Goal: Task Accomplishment & Management: Use online tool/utility

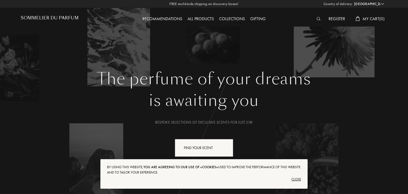
select select "BR"
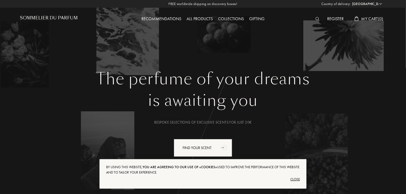
click at [366, 4] on select "Afghanistan Albania Algeria Andorra Angola Anguilla Antartica Antigua and Barbu…" at bounding box center [367, 3] width 32 height 5
select select "DE"
click at [351, 1] on select "Afghanistan Albania Algeria Andorra Angola Anguilla Antartica Antigua and Barbu…" at bounding box center [367, 3] width 32 height 5
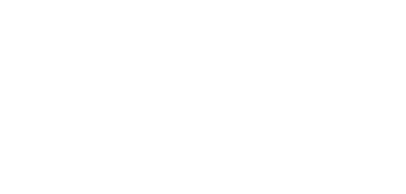
select select "DE"
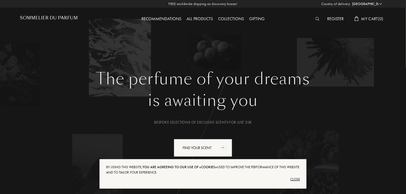
click at [297, 178] on div "Close" at bounding box center [203, 179] width 194 height 8
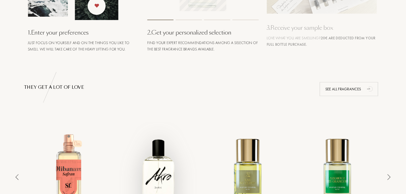
scroll to position [372, 0]
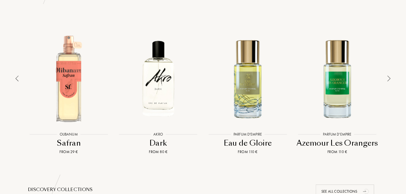
drag, startPoint x: 405, startPoint y: 68, endPoint x: 405, endPoint y: 106, distance: 38.5
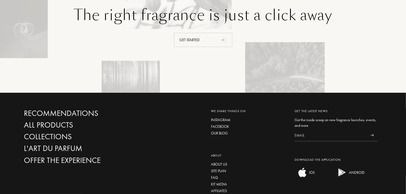
scroll to position [1284, 0]
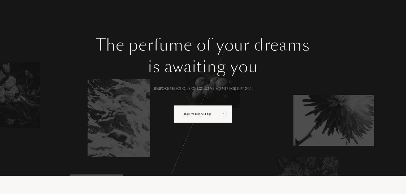
scroll to position [0, 0]
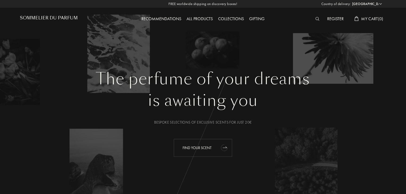
click at [228, 148] on icon "animation" at bounding box center [224, 147] width 11 height 11
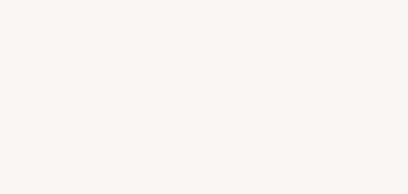
click at [198, 98] on div at bounding box center [197, 108] width 4 height 20
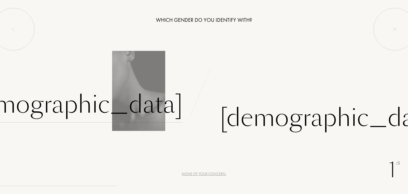
click at [149, 95] on div "[DEMOGRAPHIC_DATA]" at bounding box center [72, 105] width 222 height 36
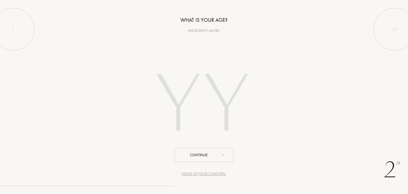
click at [172, 100] on input "number" at bounding box center [203, 106] width 151 height 108
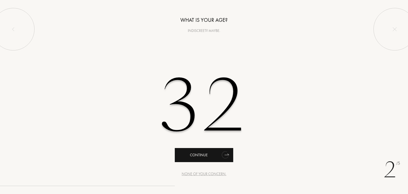
type input "32"
click at [223, 153] on icon "animation" at bounding box center [224, 155] width 7 height 8
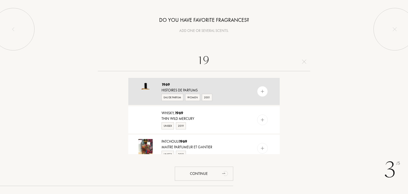
type input "1"
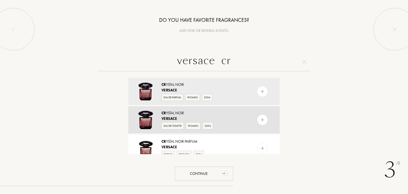
type input "versace cr"
click at [219, 110] on div "Cr ystal Noir" at bounding box center [203, 113] width 84 height 6
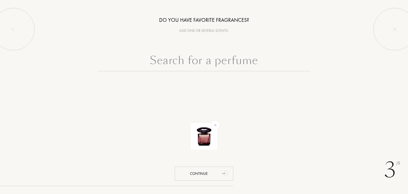
click at [206, 62] on input "text" at bounding box center [204, 61] width 212 height 19
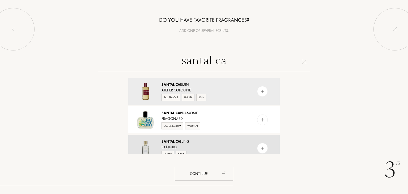
type input "santal ca"
click at [237, 148] on div "Ex Nihilo" at bounding box center [203, 147] width 84 height 6
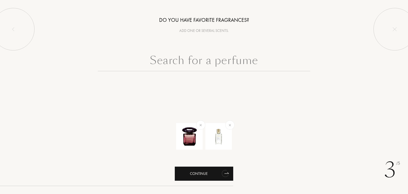
click at [225, 170] on icon "animation" at bounding box center [225, 173] width 8 height 8
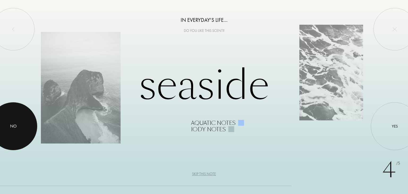
click at [18, 119] on div at bounding box center [13, 126] width 48 height 48
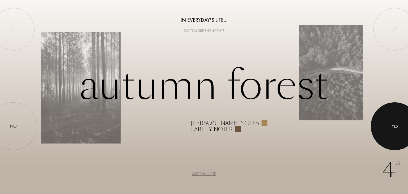
click at [395, 142] on div at bounding box center [395, 126] width 48 height 48
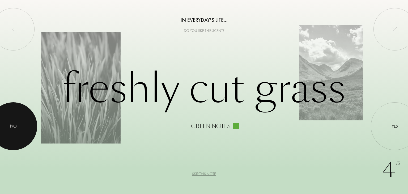
click at [6, 129] on div at bounding box center [13, 126] width 48 height 48
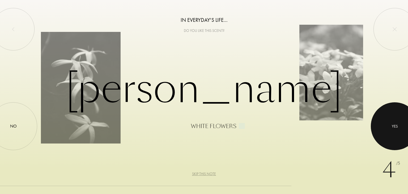
click at [399, 130] on div at bounding box center [395, 126] width 48 height 48
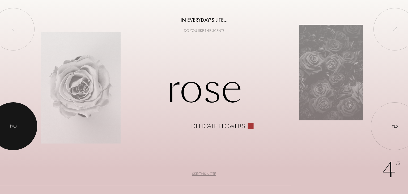
click at [9, 117] on div at bounding box center [13, 126] width 48 height 48
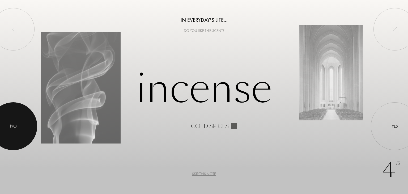
click at [25, 123] on div at bounding box center [13, 126] width 48 height 48
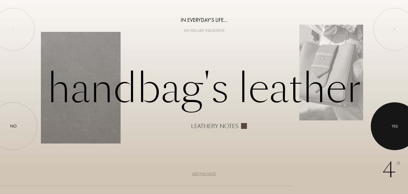
click at [407, 117] on div at bounding box center [395, 126] width 48 height 48
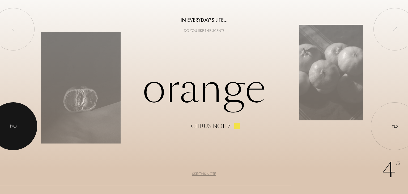
click at [4, 116] on div at bounding box center [13, 126] width 48 height 48
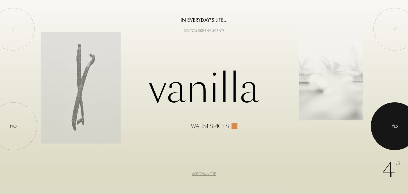
click at [384, 112] on div at bounding box center [395, 126] width 48 height 48
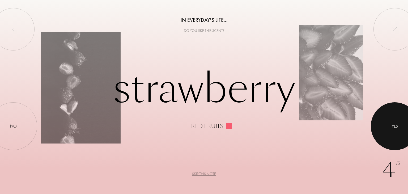
click at [384, 112] on div at bounding box center [395, 126] width 48 height 48
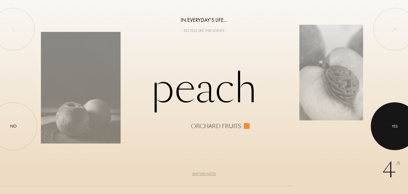
click at [384, 112] on div at bounding box center [395, 126] width 48 height 48
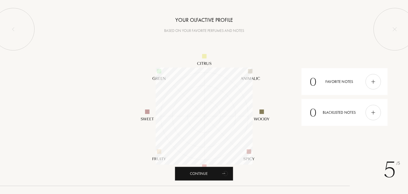
scroll to position [97, 97]
click at [222, 174] on icon "animation" at bounding box center [224, 173] width 7 height 7
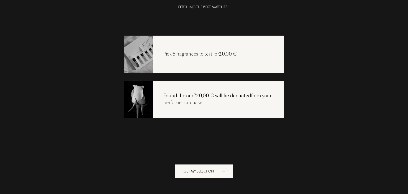
scroll to position [11, 0]
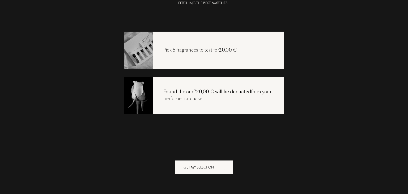
drag, startPoint x: 226, startPoint y: 159, endPoint x: 221, endPoint y: 165, distance: 7.9
click at [221, 165] on icon "animation" at bounding box center [225, 166] width 11 height 11
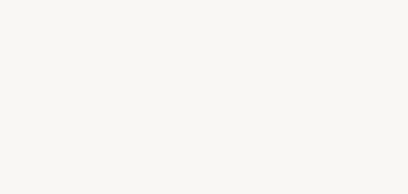
select select "DE"
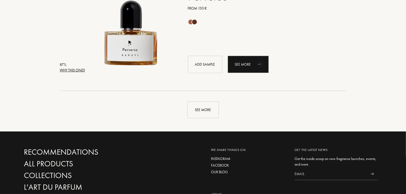
scroll to position [1274, 0]
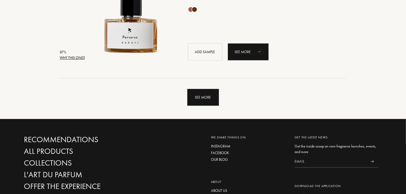
click at [200, 96] on div "See more" at bounding box center [203, 97] width 32 height 17
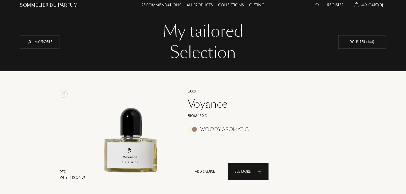
scroll to position [0, 0]
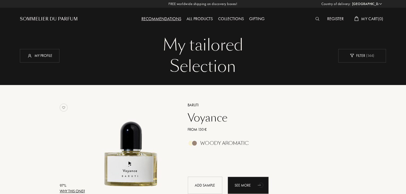
click at [259, 18] on div "Gifting" at bounding box center [257, 19] width 21 height 7
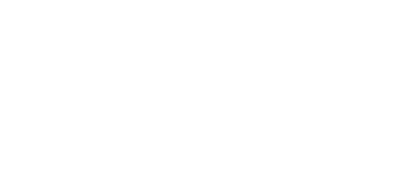
select select "DE"
